Goal: Find specific page/section: Find specific page/section

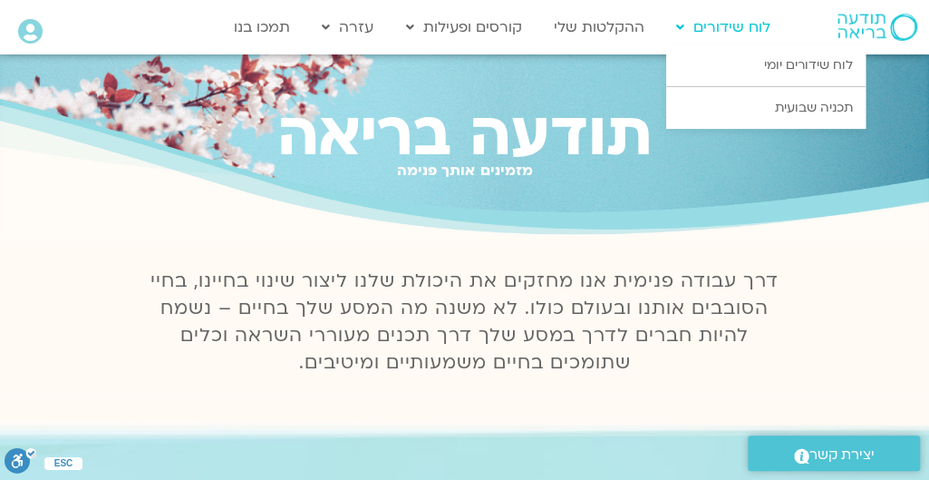
click at [711, 34] on link "לוח שידורים" at bounding box center [723, 27] width 112 height 34
click at [735, 69] on link "לוח שידורים יומי" at bounding box center [767, 65] width 200 height 42
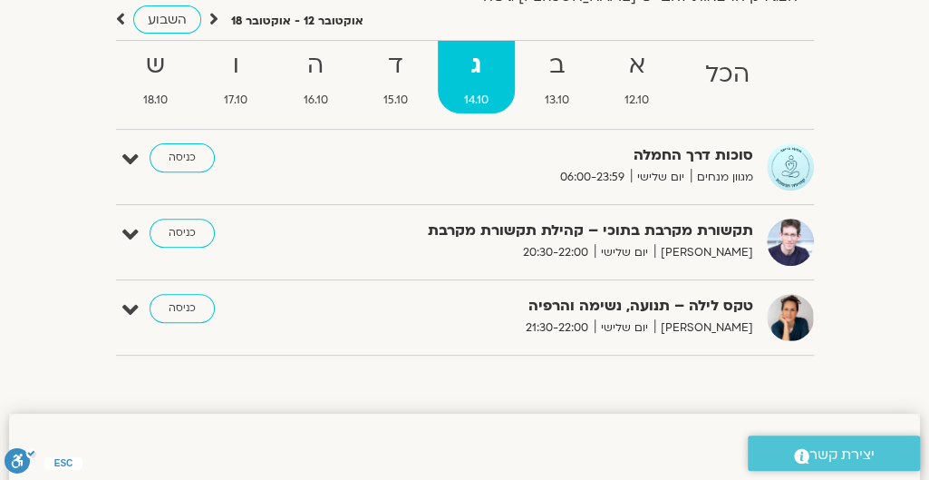
scroll to position [181, 0]
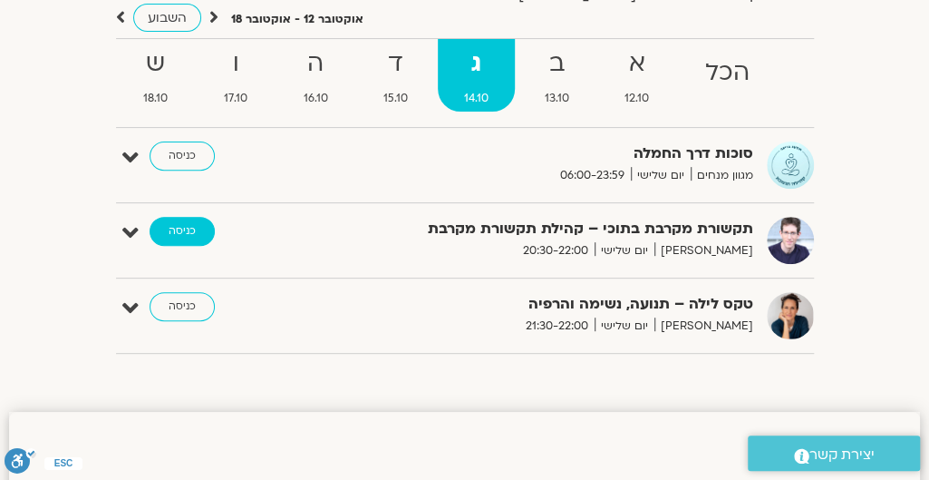
click at [180, 231] on link "כניסה" at bounding box center [182, 231] width 65 height 29
